Goal: Find contact information: Find contact information

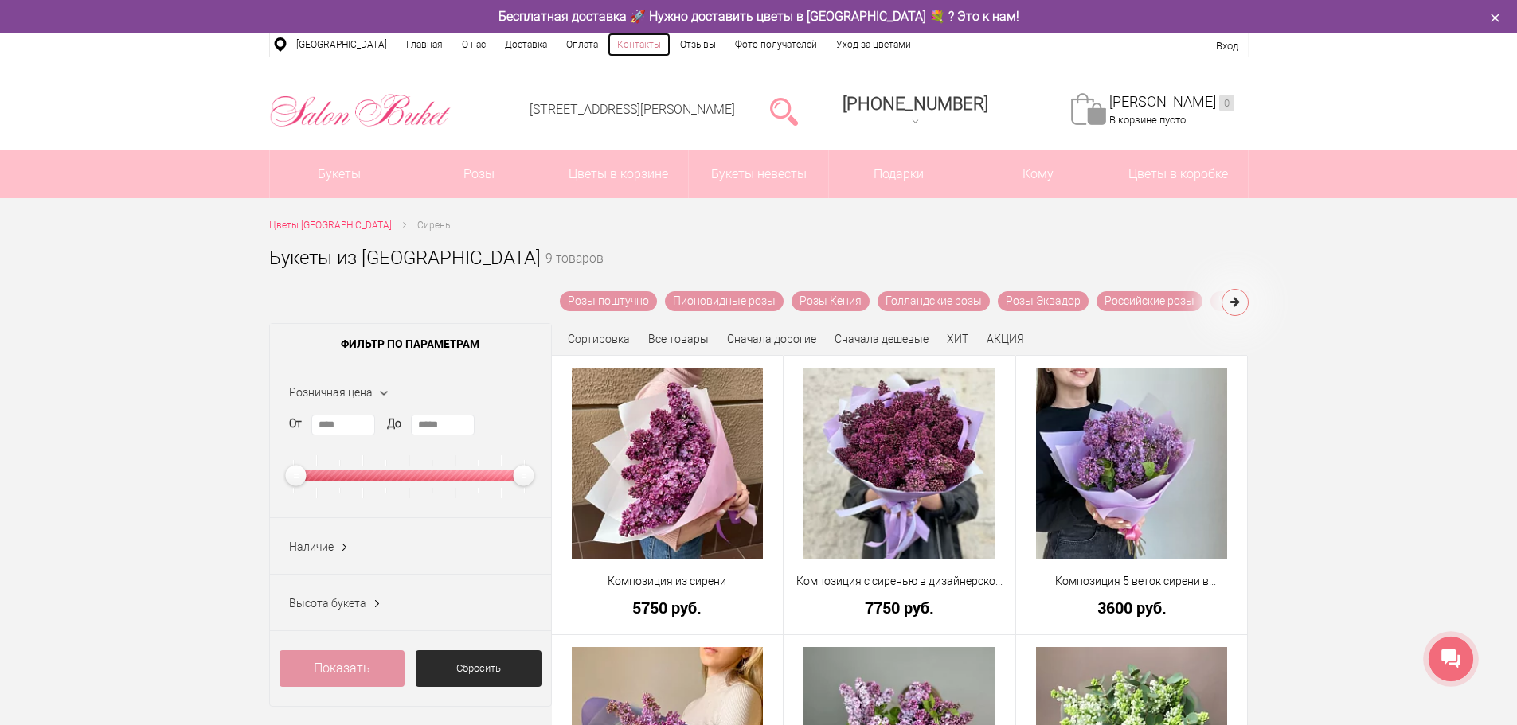
click at [639, 49] on link "Контакты" at bounding box center [639, 45] width 63 height 24
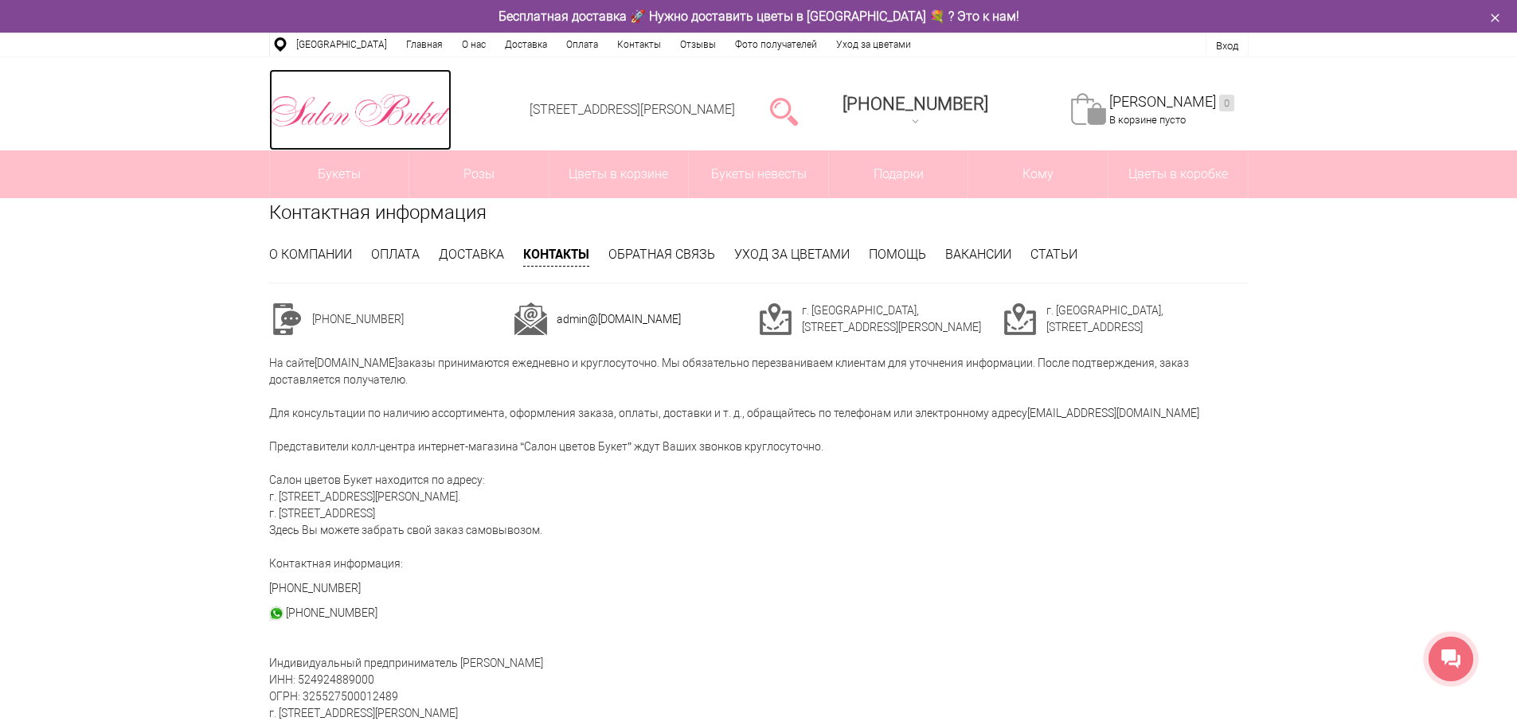
click at [369, 95] on img at bounding box center [360, 110] width 182 height 41
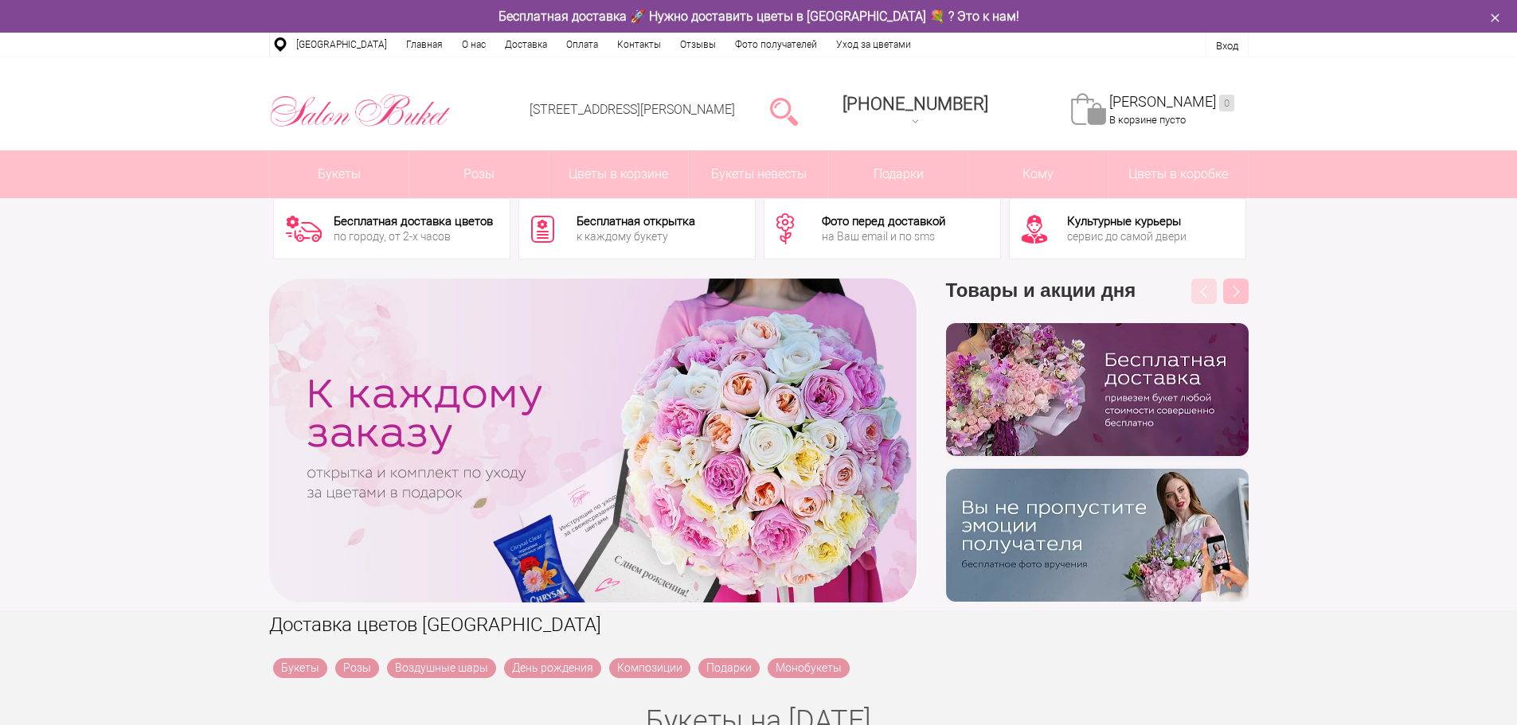
click at [1443, 362] on div "‹ › Previous Товары и акции дня бесплатно Next" at bounding box center [758, 441] width 1517 height 340
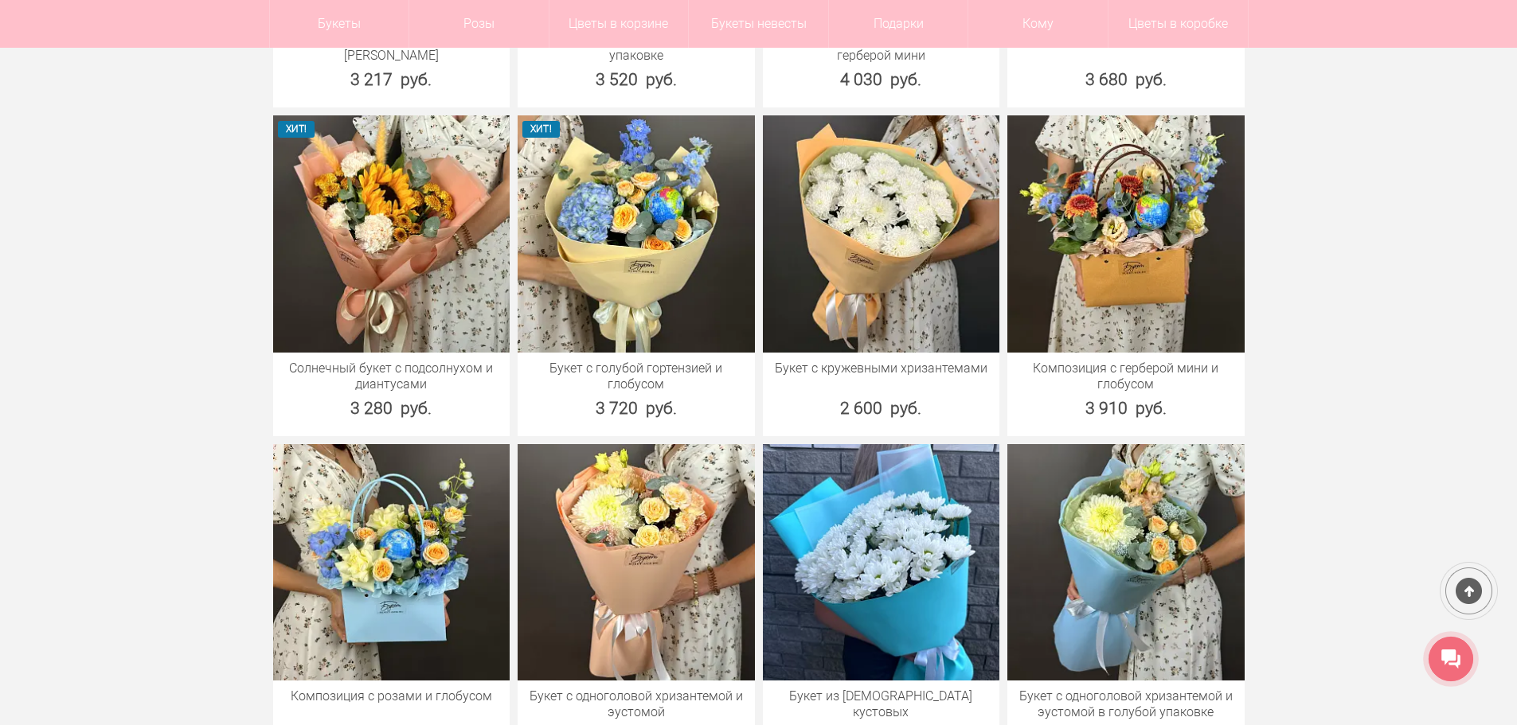
scroll to position [1035, 0]
